Goal: Information Seeking & Learning: Learn about a topic

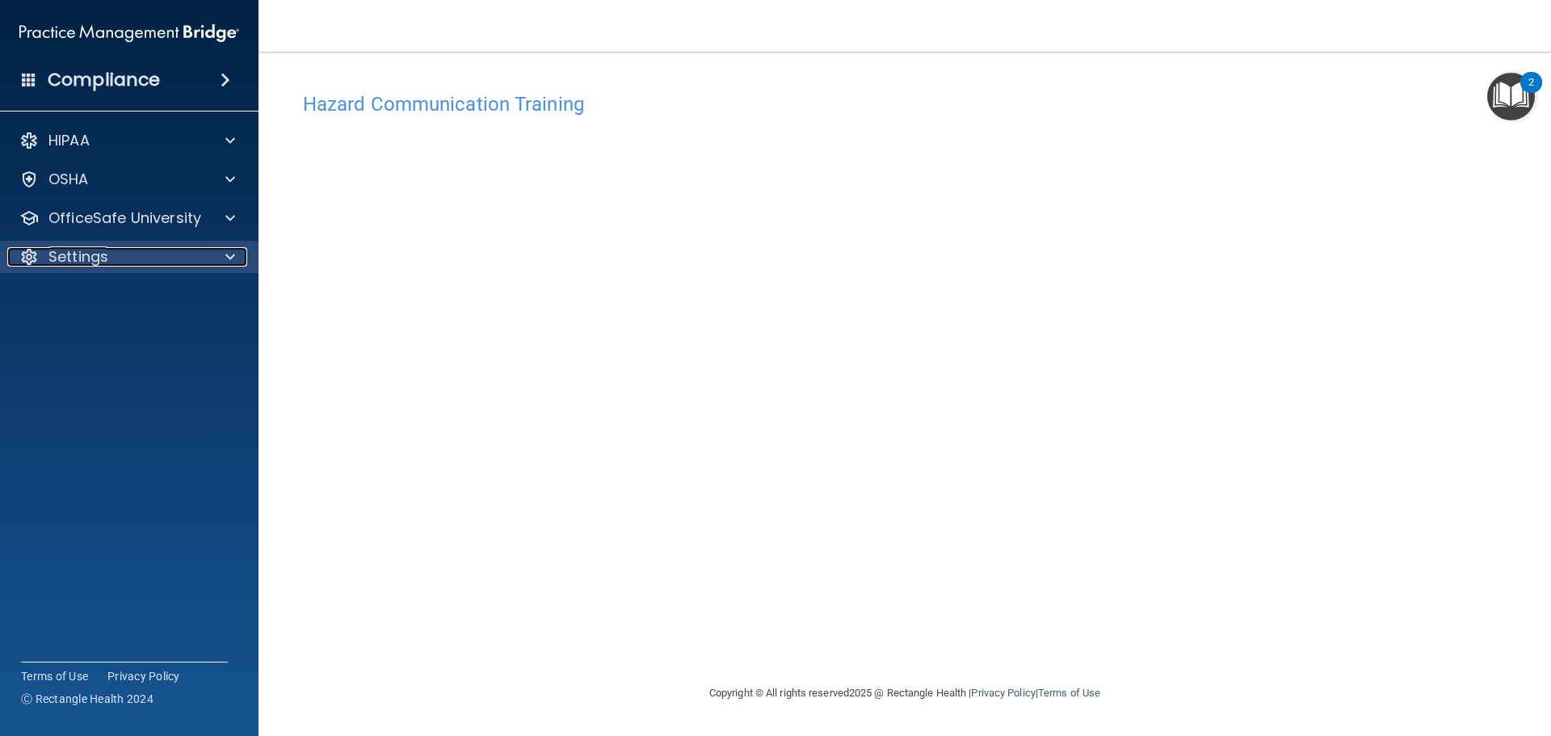
click at [99, 261] on p "Settings" at bounding box center [78, 256] width 60 height 19
click at [114, 292] on p "My Account" at bounding box center [121, 296] width 221 height 16
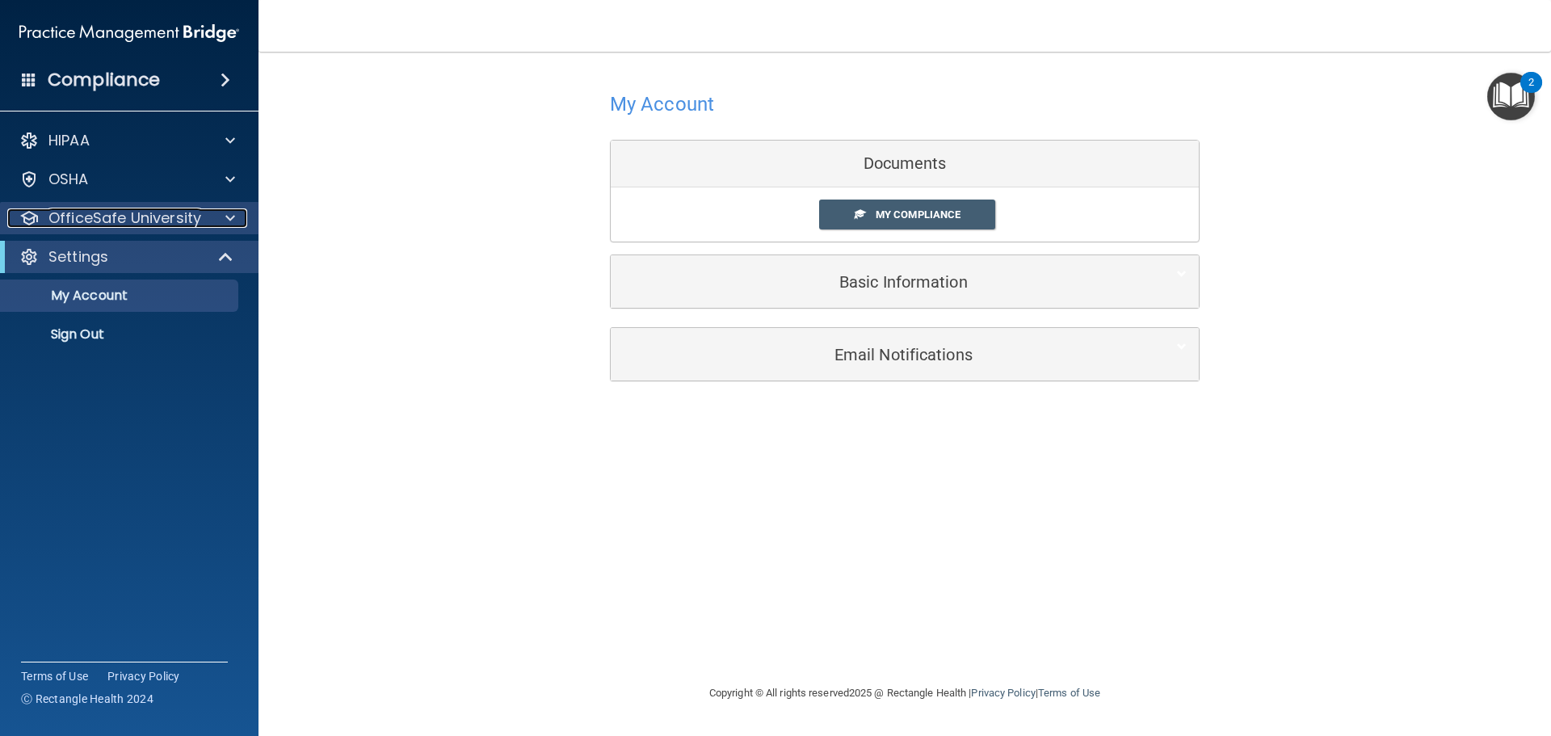
click at [124, 215] on p "OfficeSafe University" at bounding box center [124, 217] width 153 height 19
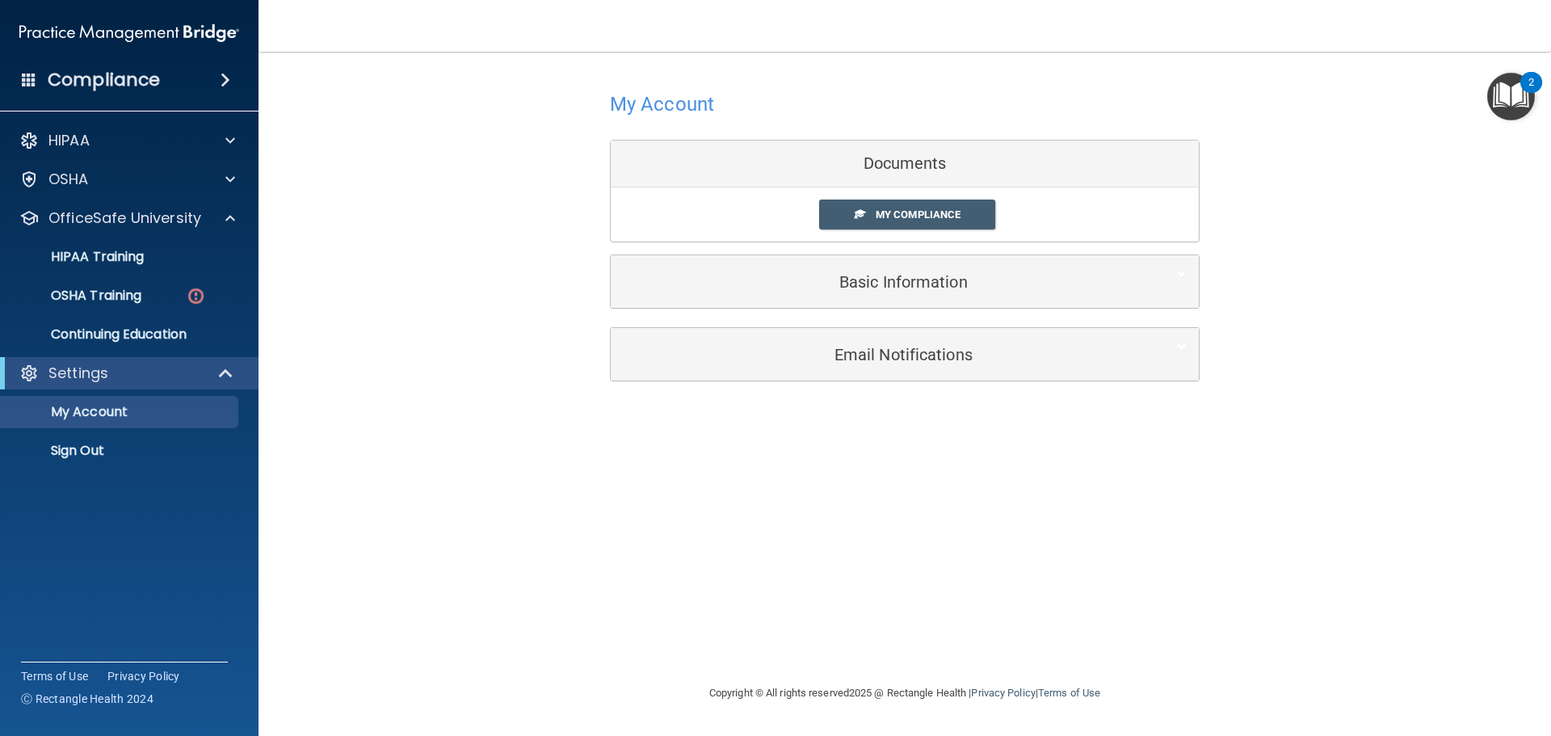
click at [449, 305] on div "My Account Documents My Compliance My Compliance My BAA Basic Information Full …" at bounding box center [905, 234] width 1228 height 332
click at [107, 292] on p "OSHA Training" at bounding box center [76, 296] width 131 height 16
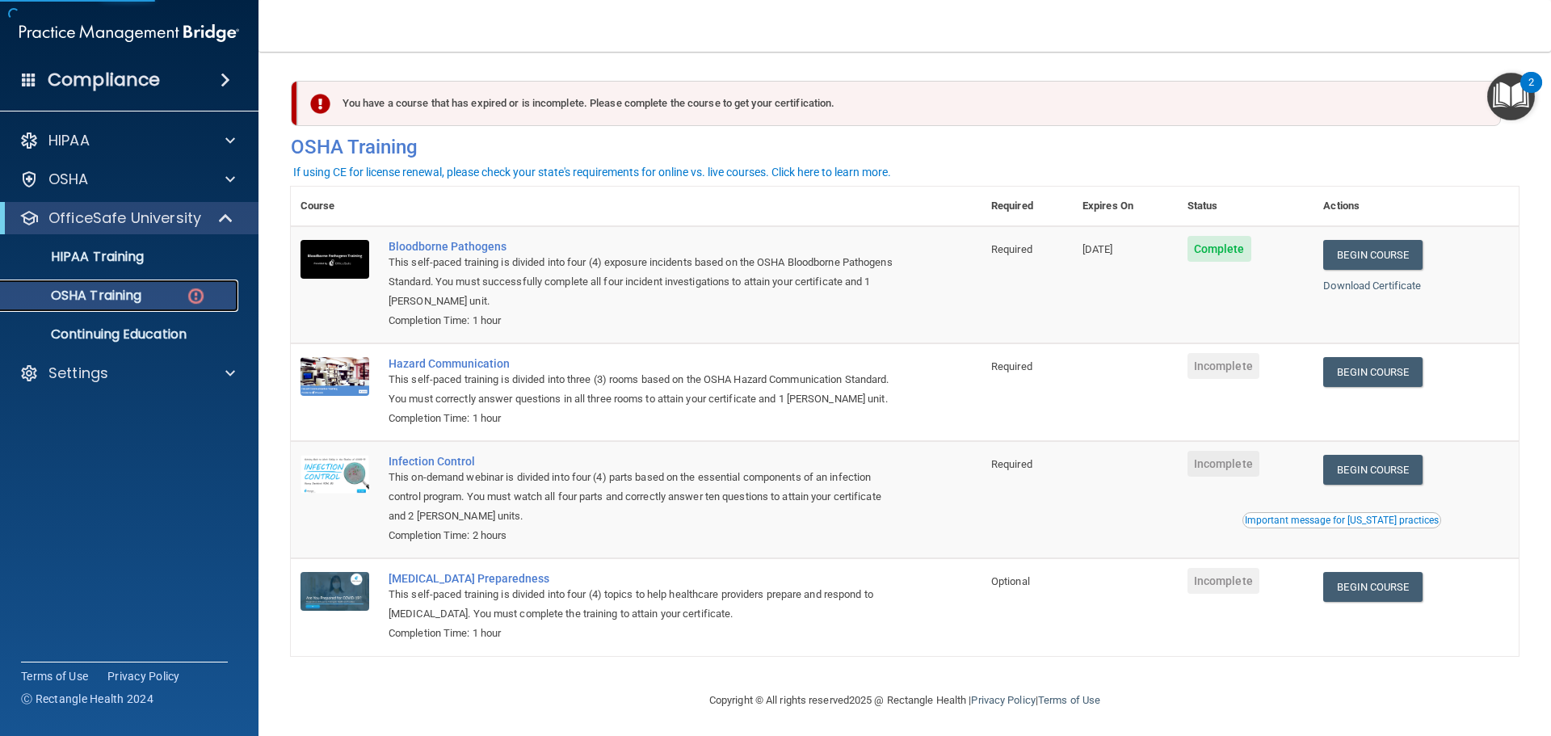
scroll to position [27, 0]
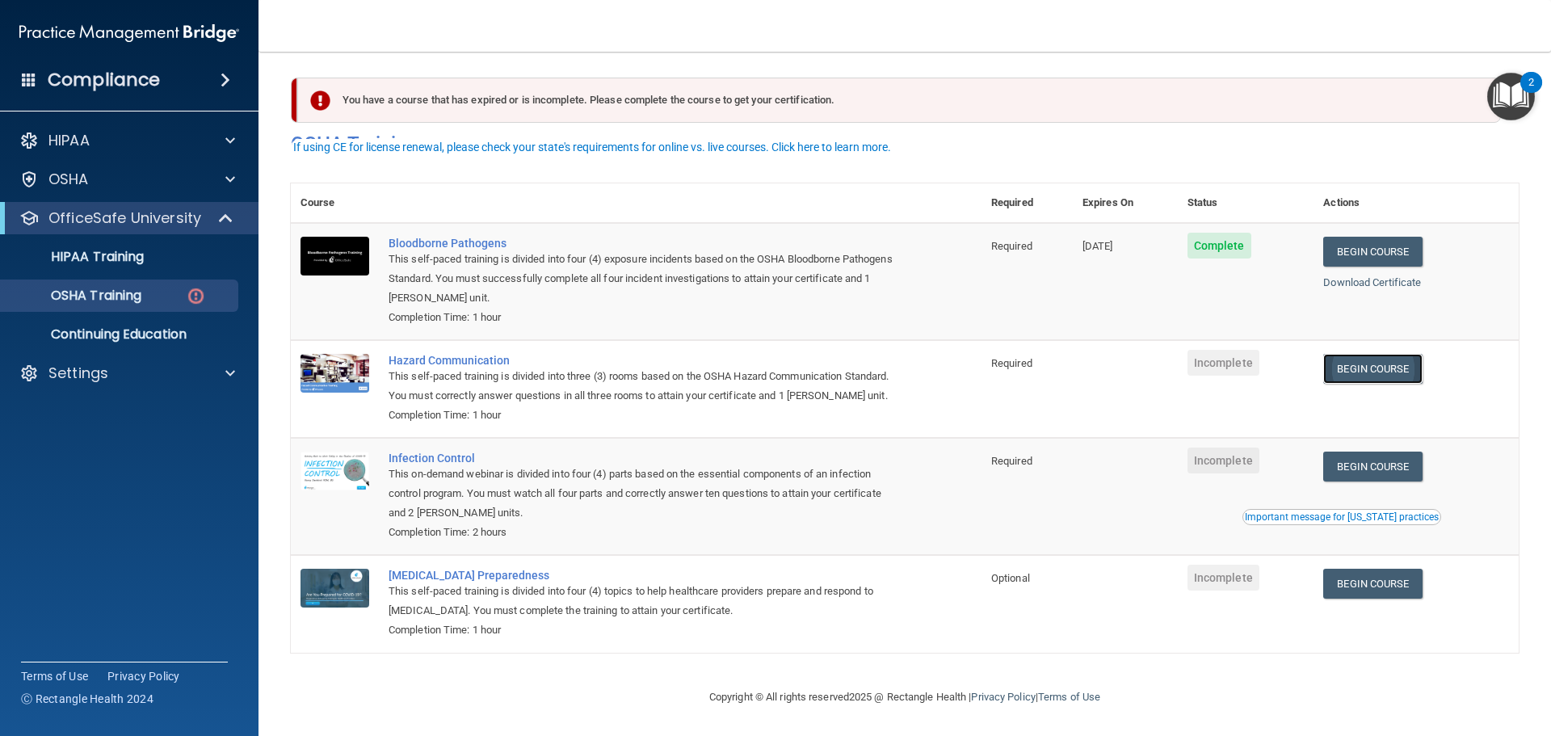
click at [1387, 354] on link "Begin Course" at bounding box center [1372, 369] width 99 height 30
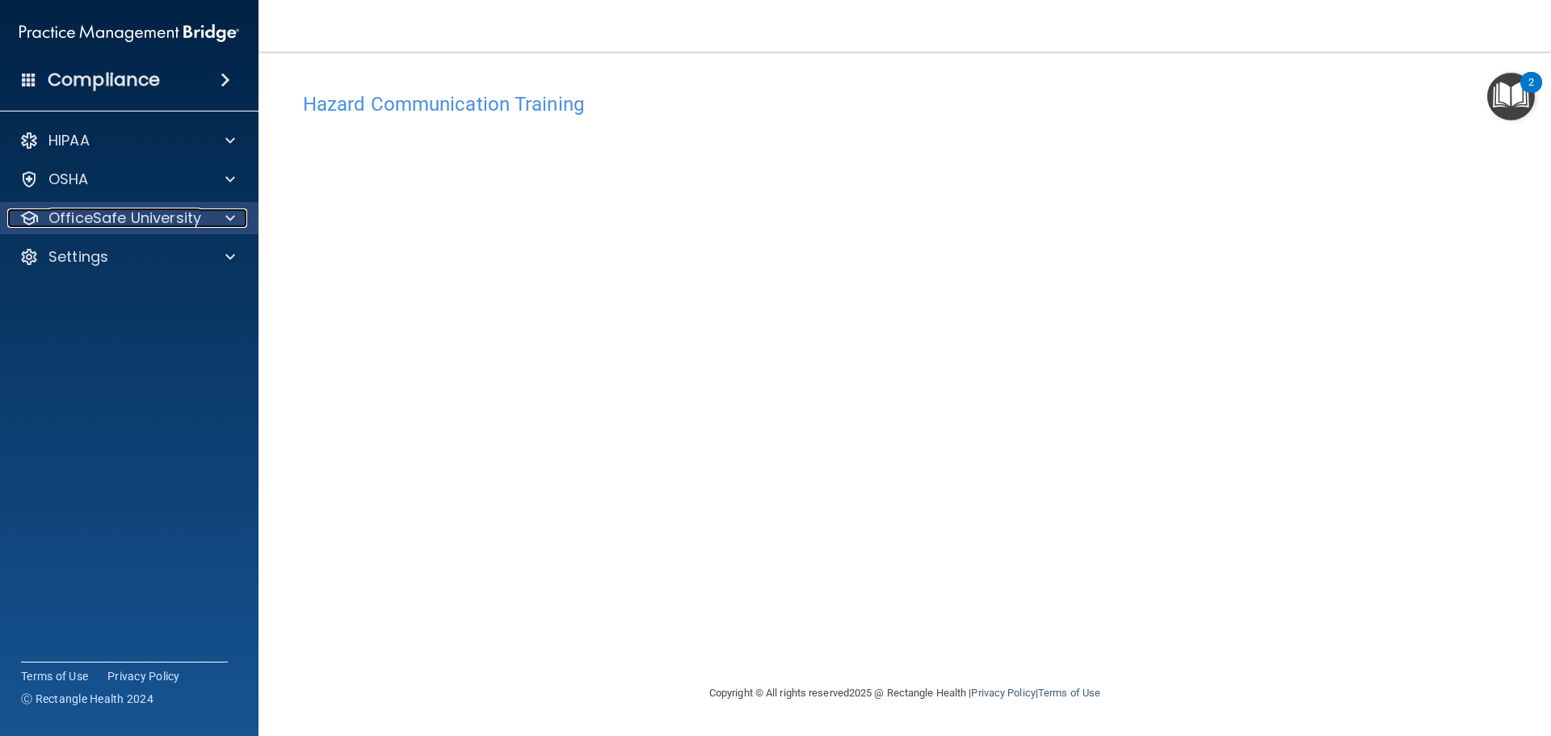
click at [145, 212] on p "OfficeSafe University" at bounding box center [124, 217] width 153 height 19
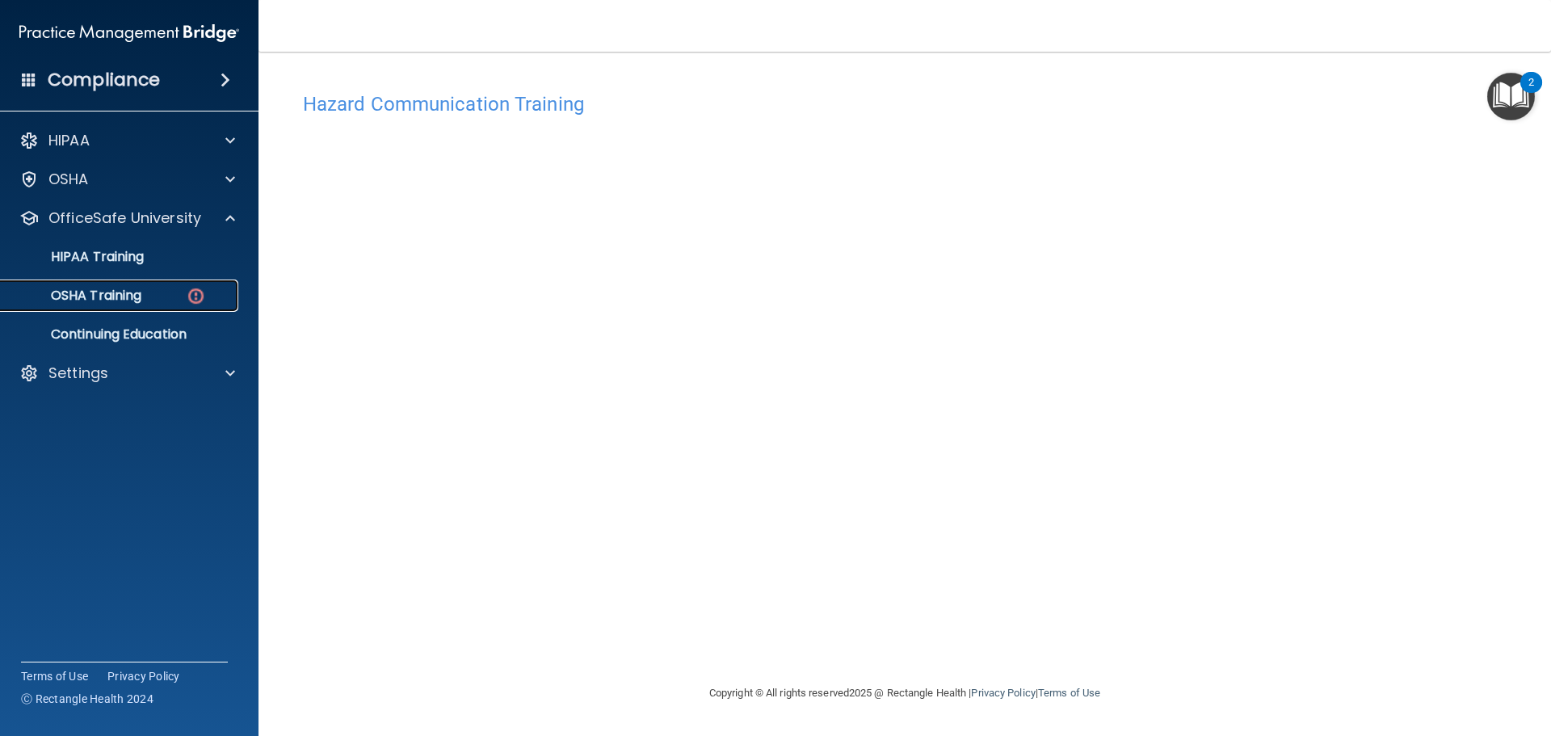
click at [164, 292] on div "OSHA Training" at bounding box center [121, 296] width 221 height 16
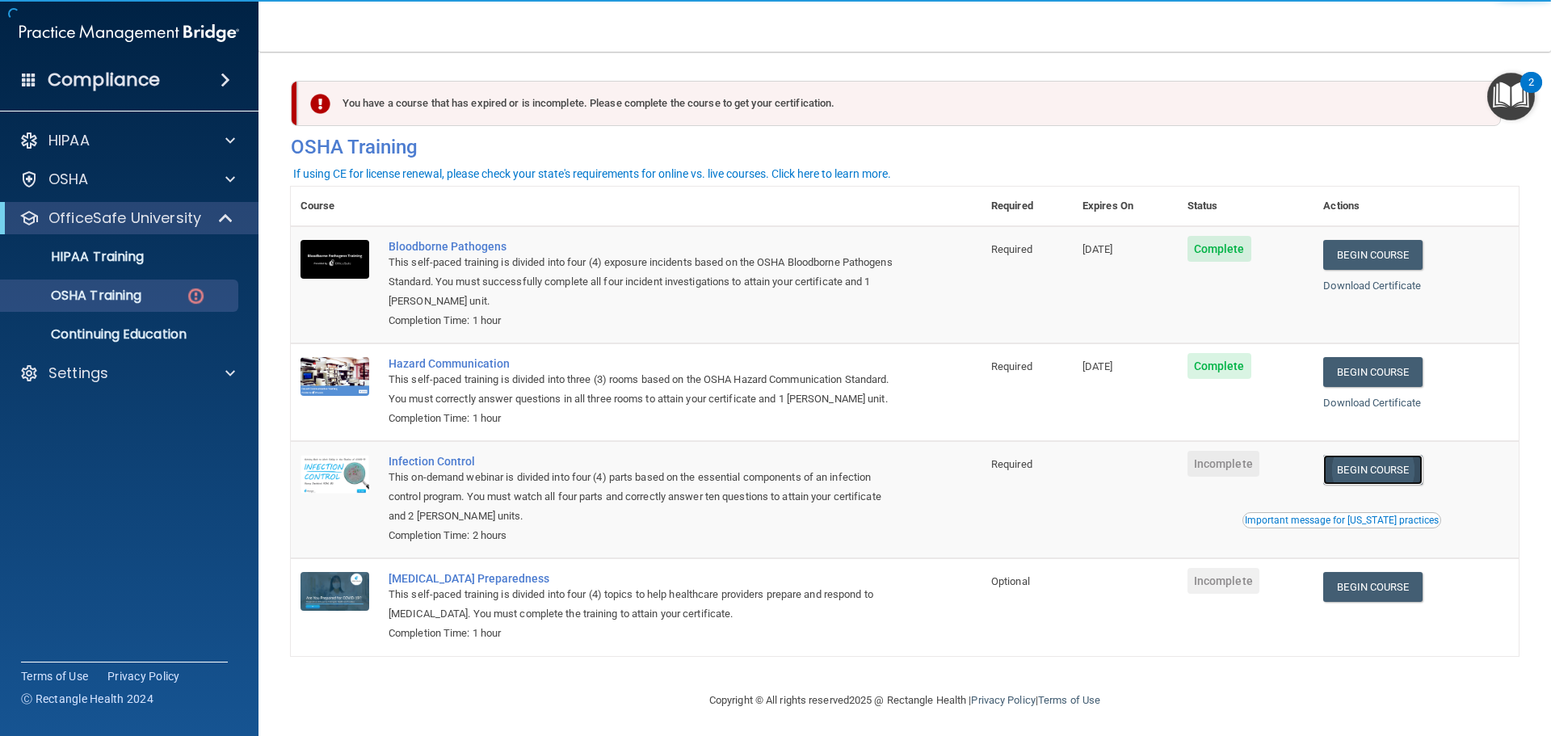
click at [1366, 485] on link "Begin Course" at bounding box center [1372, 470] width 99 height 30
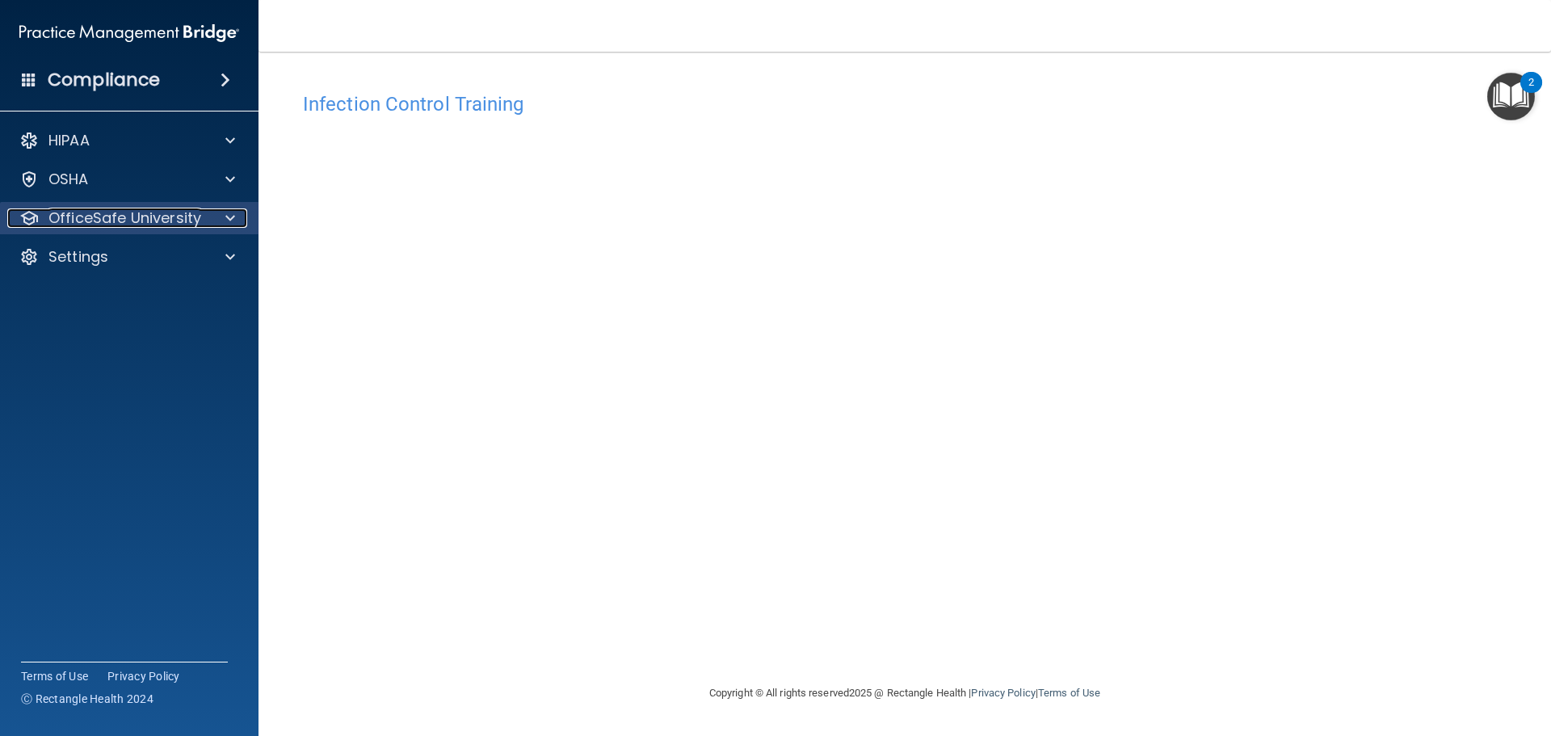
click at [140, 212] on p "OfficeSafe University" at bounding box center [124, 217] width 153 height 19
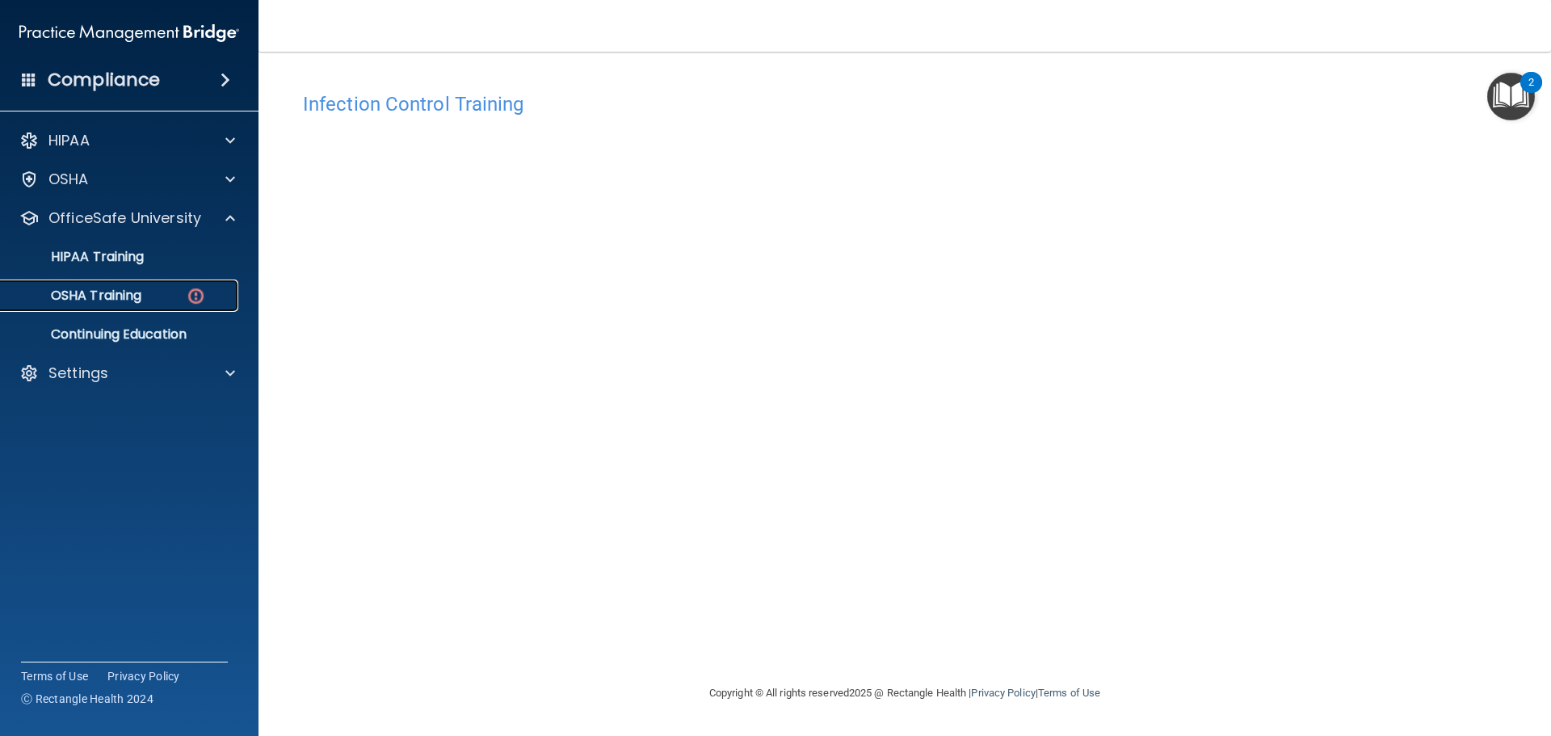
click at [184, 292] on div "OSHA Training" at bounding box center [121, 296] width 221 height 16
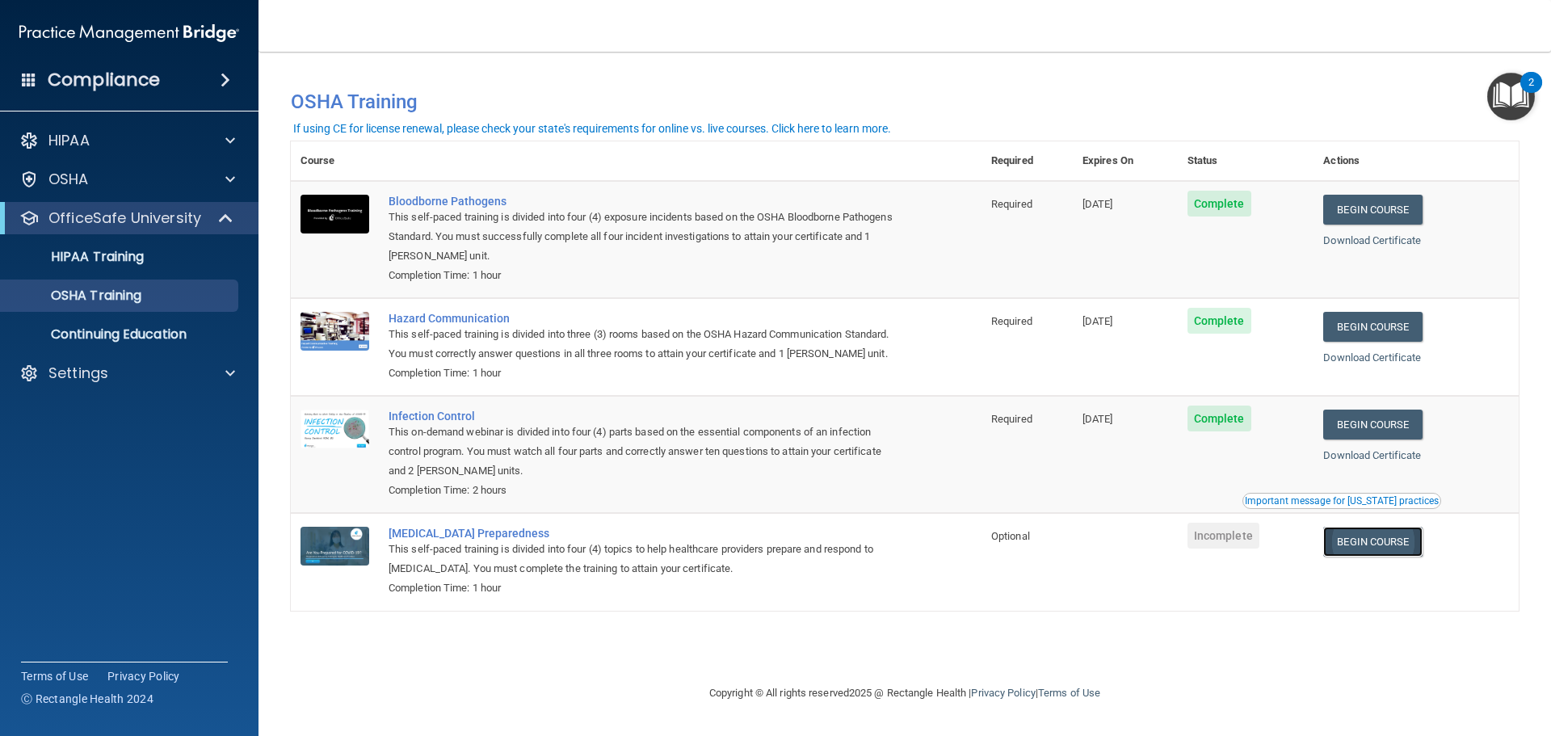
click at [1415, 544] on link "Begin Course" at bounding box center [1372, 542] width 99 height 30
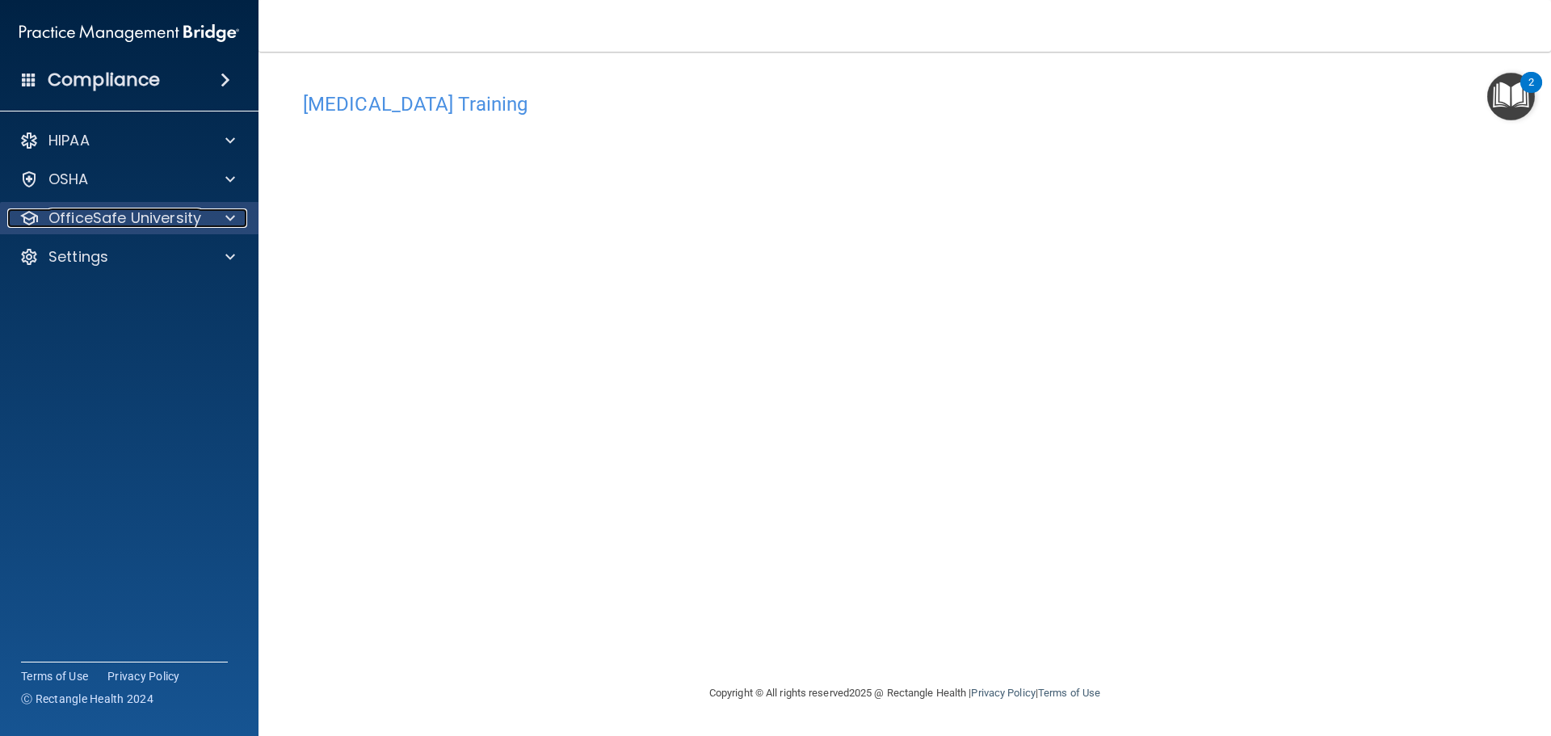
click at [171, 215] on p "OfficeSafe University" at bounding box center [124, 217] width 153 height 19
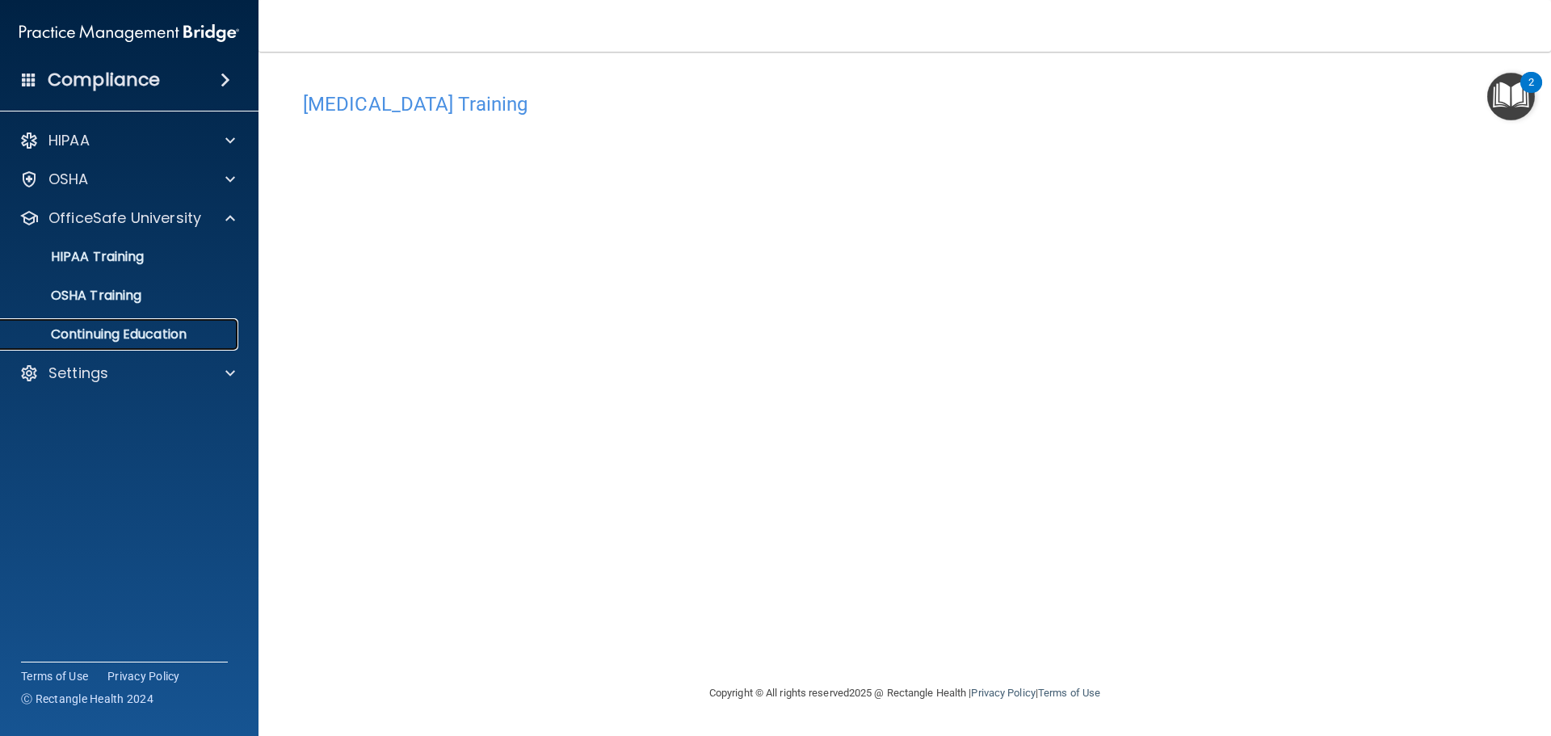
click at [133, 327] on p "Continuing Education" at bounding box center [121, 334] width 221 height 16
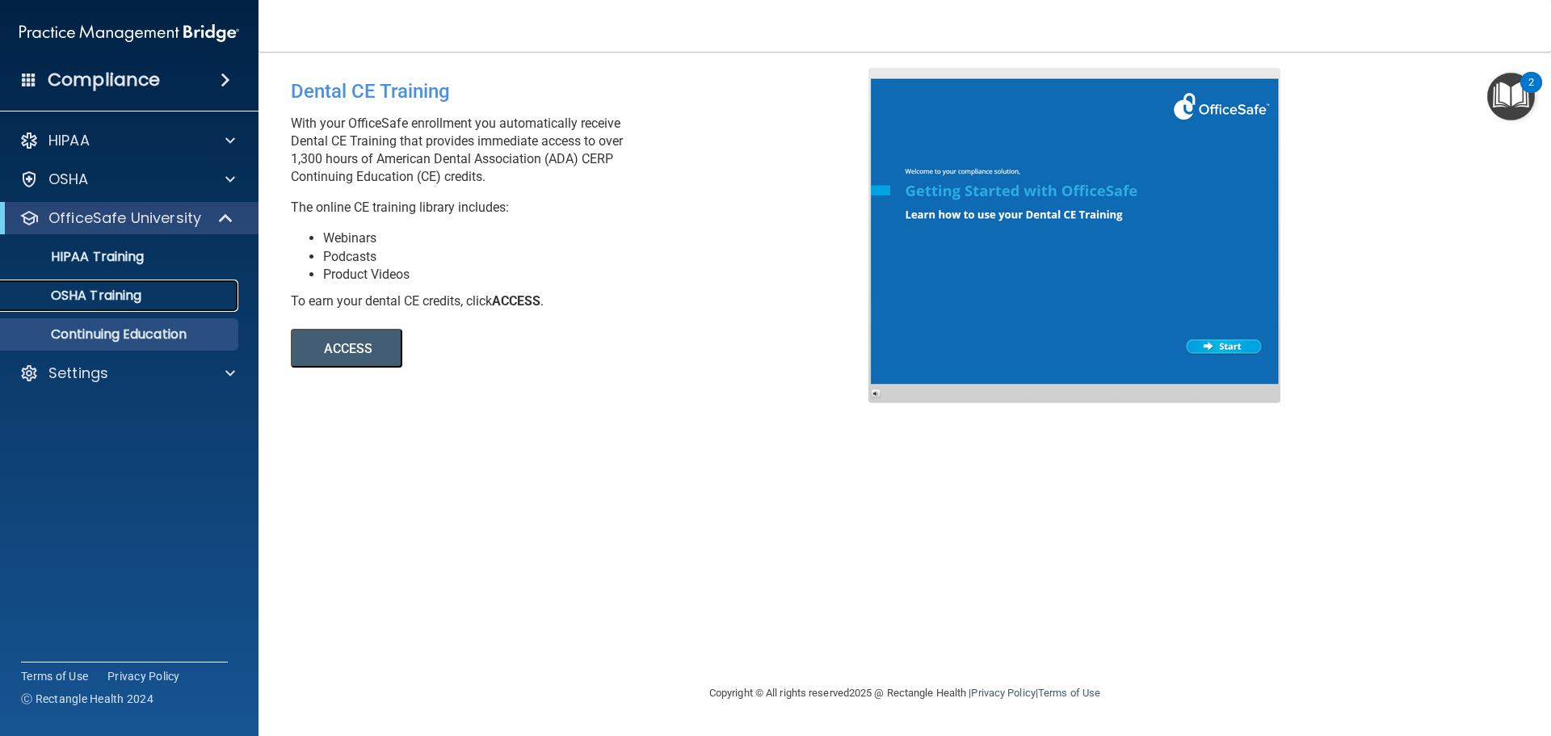
click at [121, 299] on p "OSHA Training" at bounding box center [76, 296] width 131 height 16
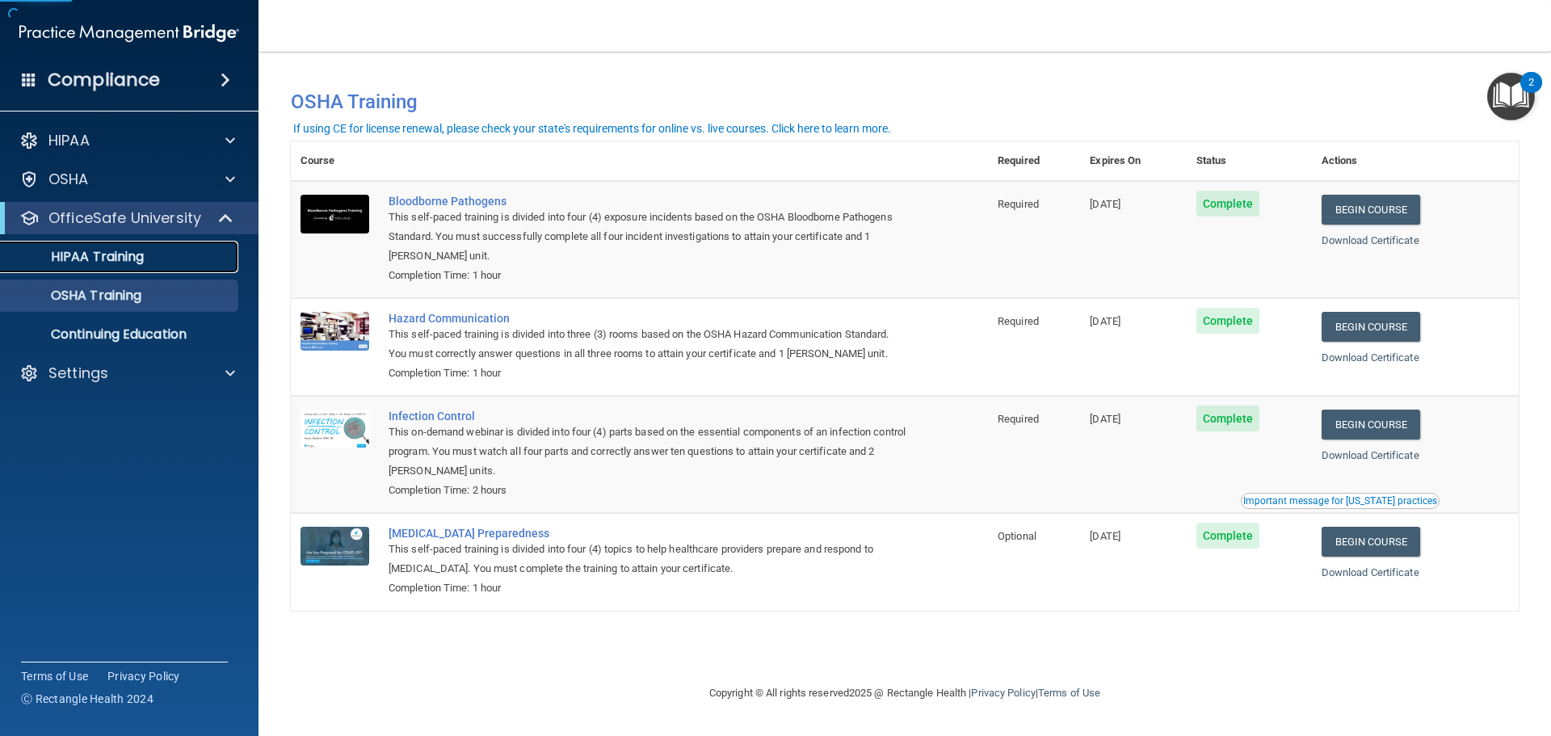
click at [131, 259] on p "HIPAA Training" at bounding box center [77, 257] width 133 height 16
